Goal: Transaction & Acquisition: Purchase product/service

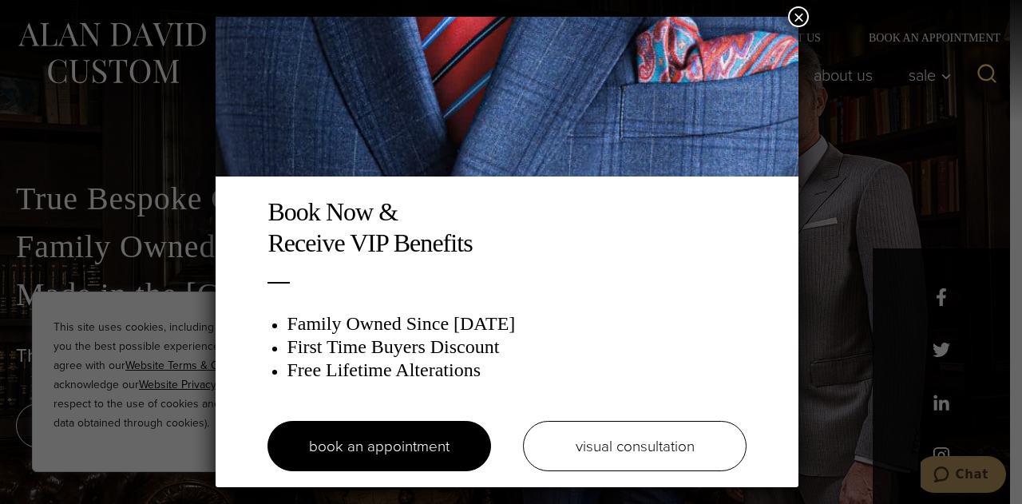
click at [802, 6] on button "×" at bounding box center [798, 16] width 21 height 21
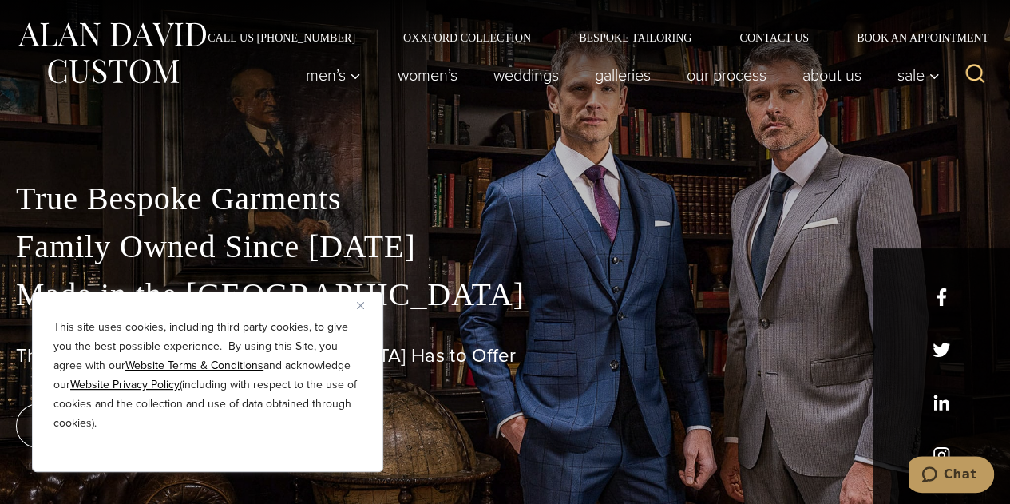
click at [363, 303] on img "Close" at bounding box center [360, 305] width 7 height 7
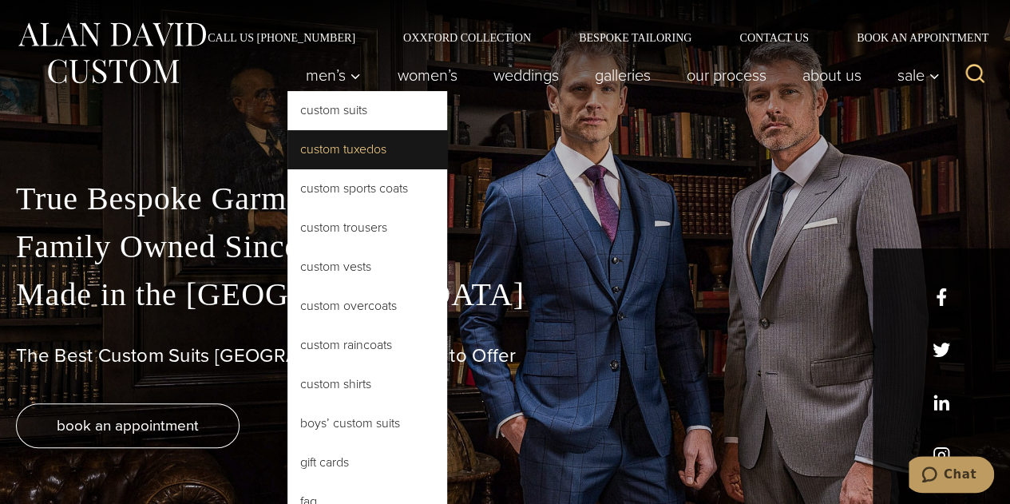
click at [333, 148] on link "Custom Tuxedos" at bounding box center [368, 149] width 160 height 38
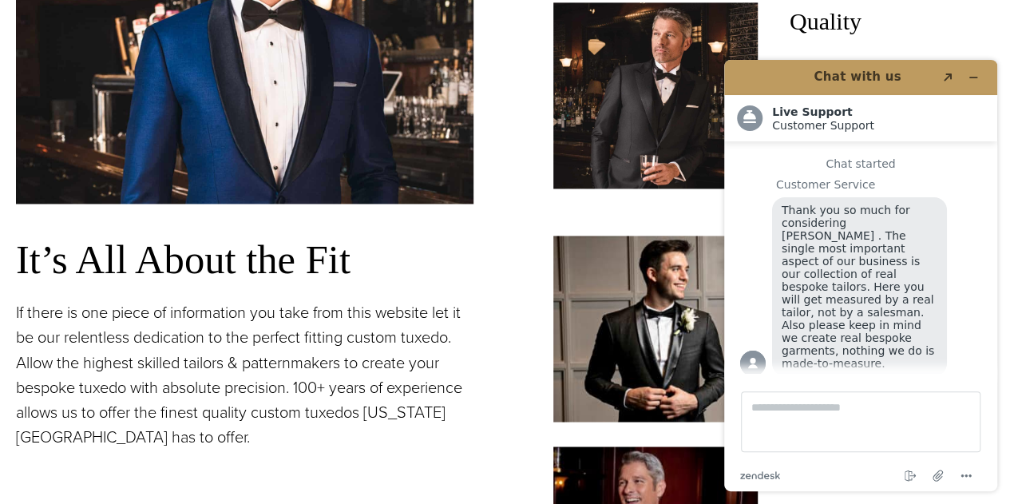
scroll to position [1157, 0]
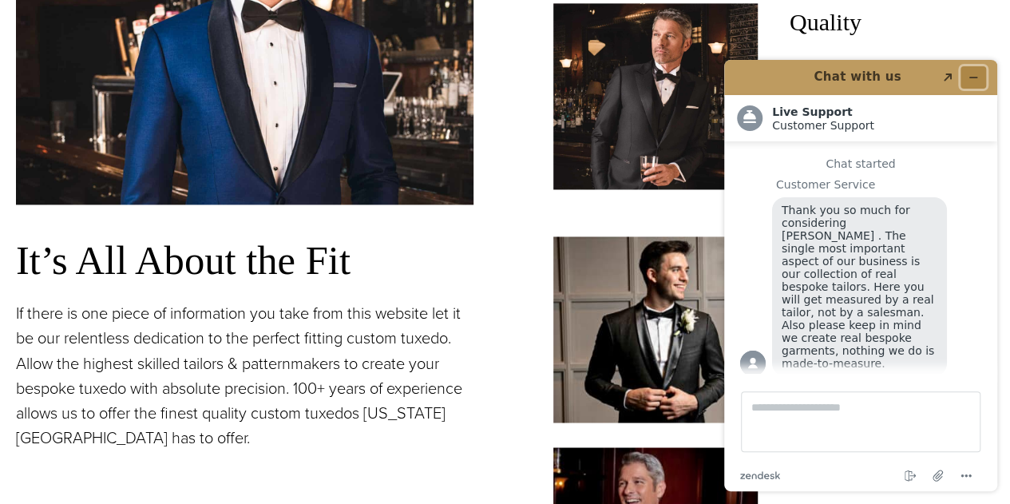
drag, startPoint x: 712, startPoint y: 47, endPoint x: 975, endPoint y: 74, distance: 265.0
click at [975, 74] on icon "Minimize widget" at bounding box center [973, 77] width 11 height 11
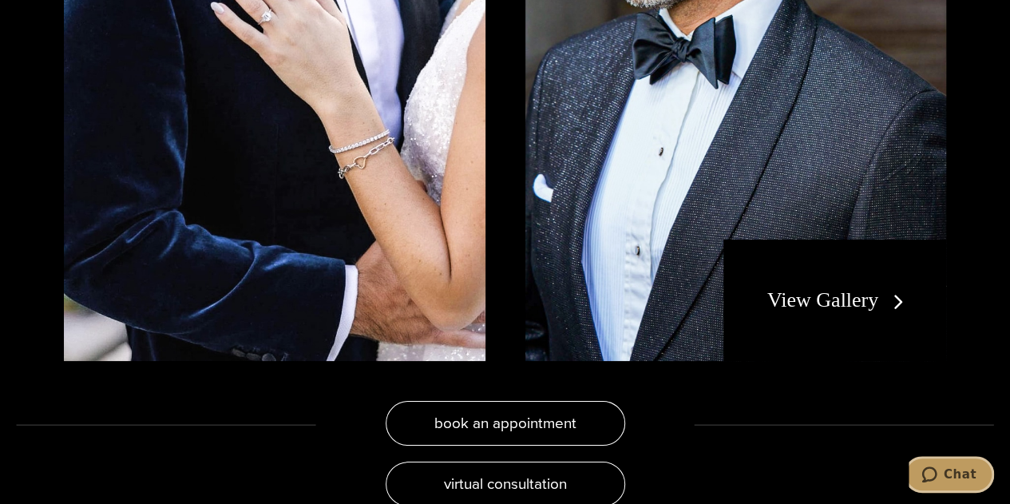
scroll to position [2937, 0]
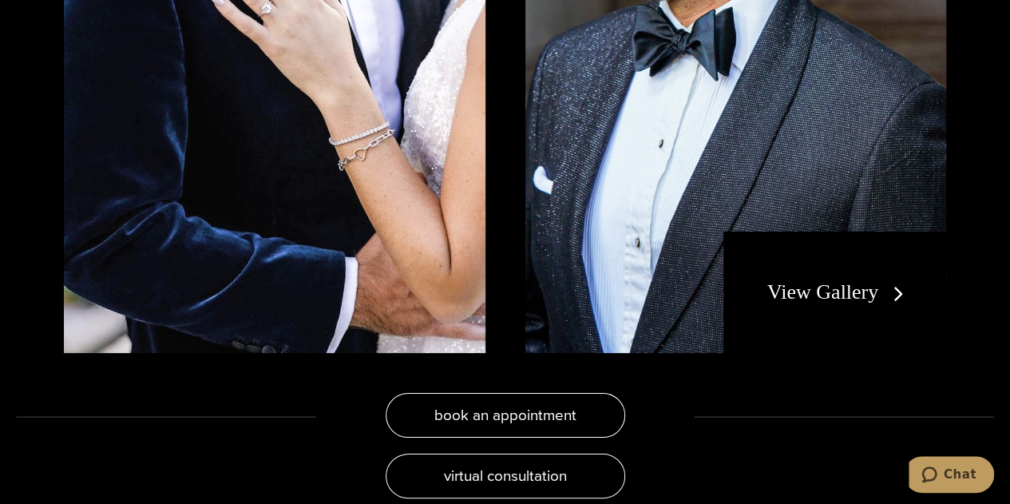
click at [829, 245] on div "View Gallery" at bounding box center [835, 292] width 223 height 121
click at [826, 280] on link "View Gallery" at bounding box center [839, 291] width 143 height 23
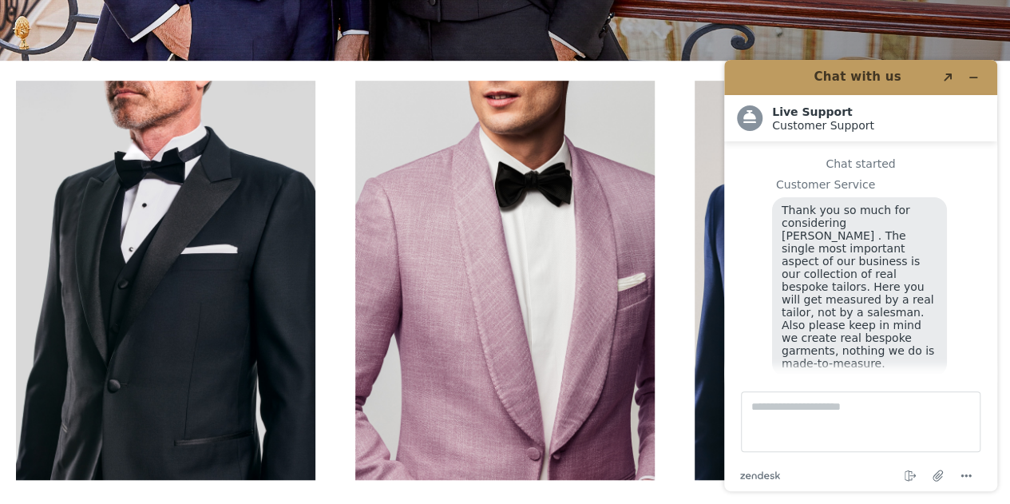
scroll to position [18, 0]
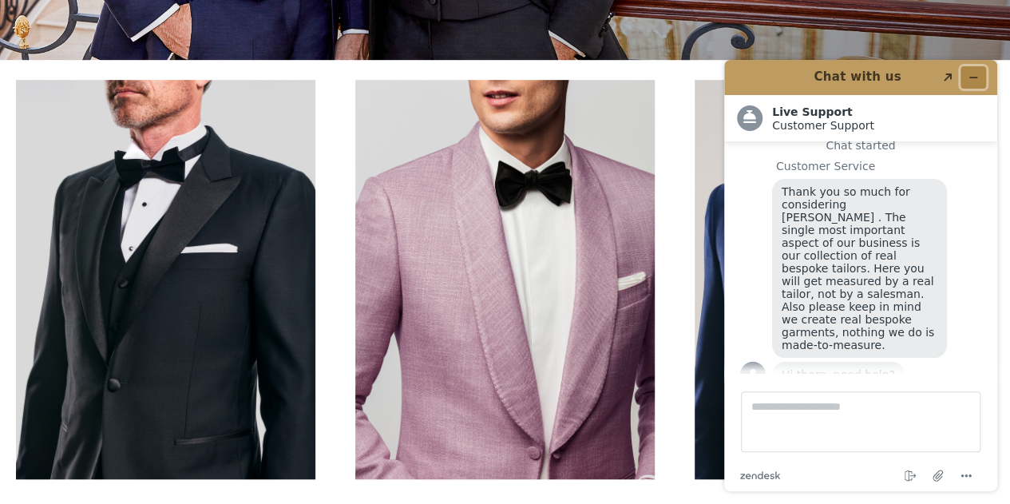
click at [983, 84] on button "Minimize widget" at bounding box center [974, 77] width 26 height 22
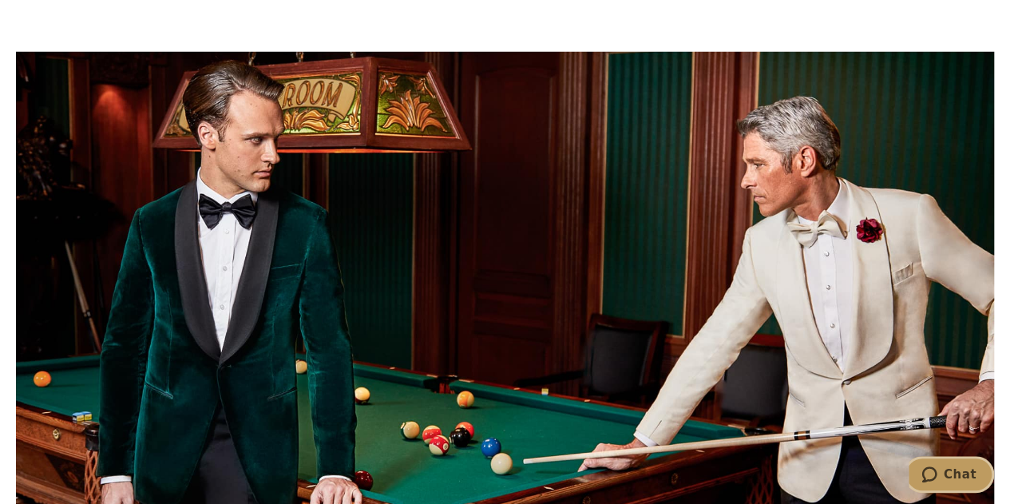
scroll to position [5324, 0]
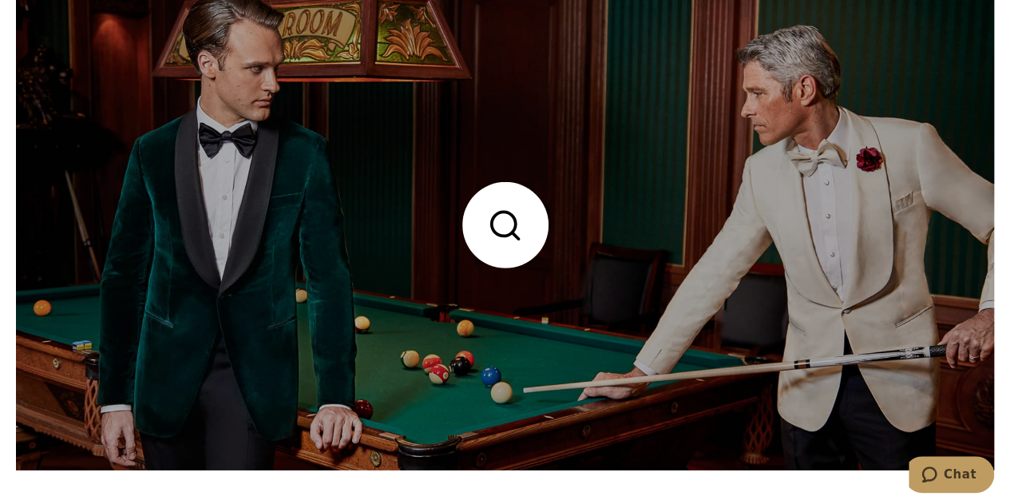
click at [658, 177] on link at bounding box center [505, 226] width 979 height 490
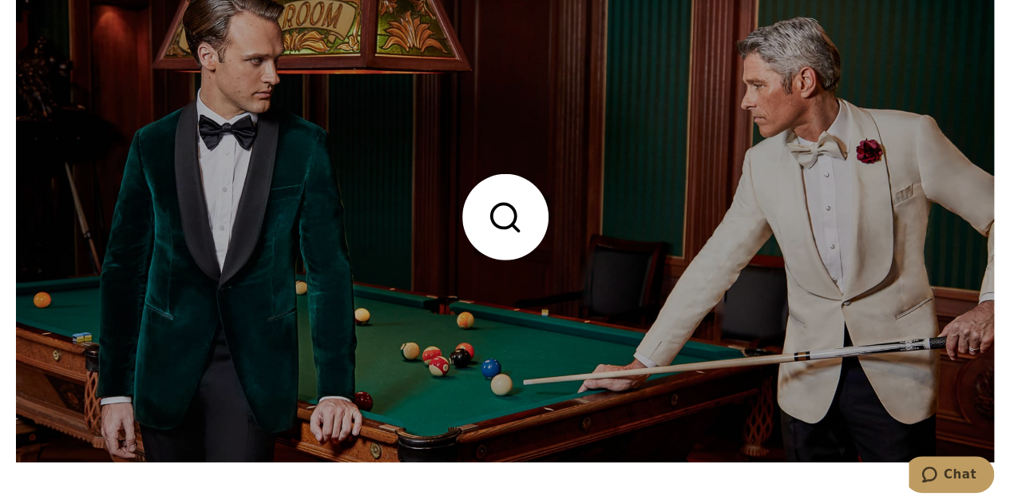
scroll to position [5333, 0]
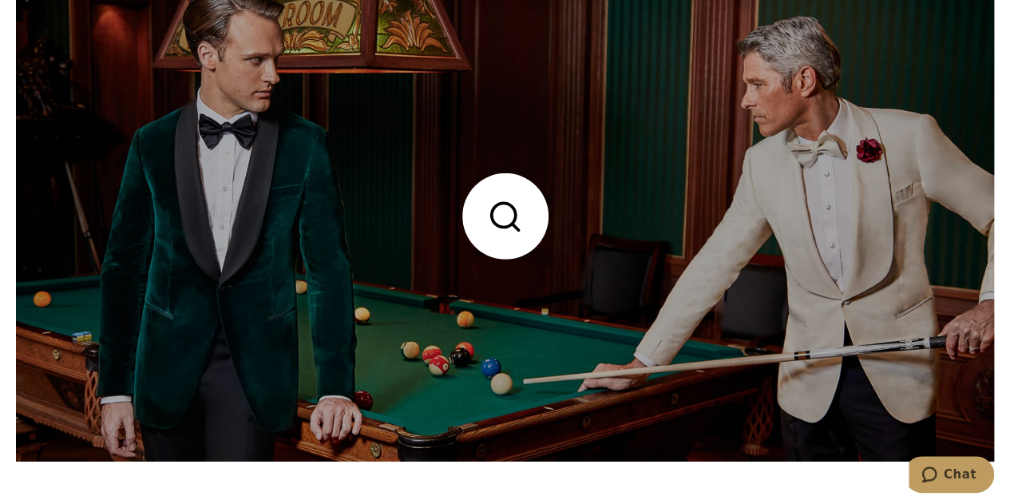
click at [511, 223] on link at bounding box center [505, 217] width 979 height 490
